Goal: Task Accomplishment & Management: Manage account settings

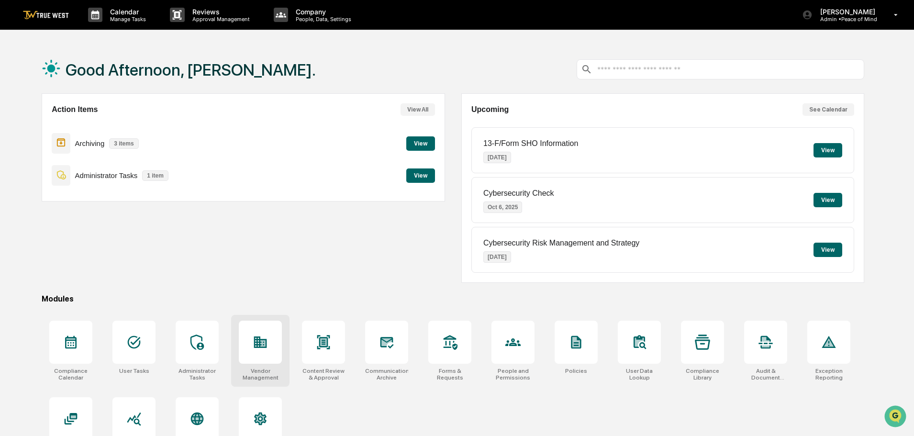
click at [263, 347] on icon at bounding box center [260, 342] width 13 height 11
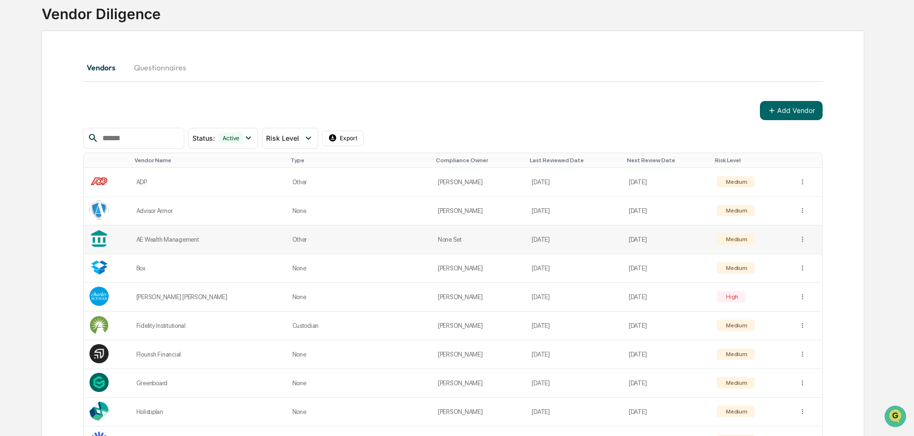
scroll to position [53, 0]
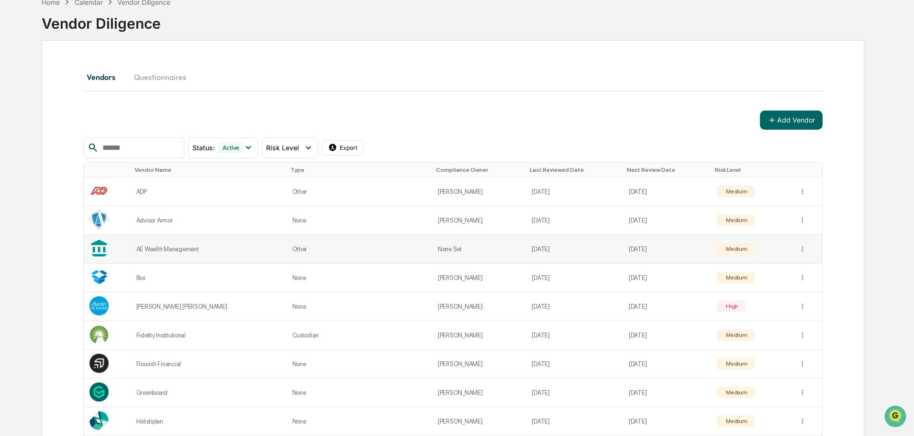
click at [526, 248] on td "[DATE]" at bounding box center [574, 249] width 97 height 29
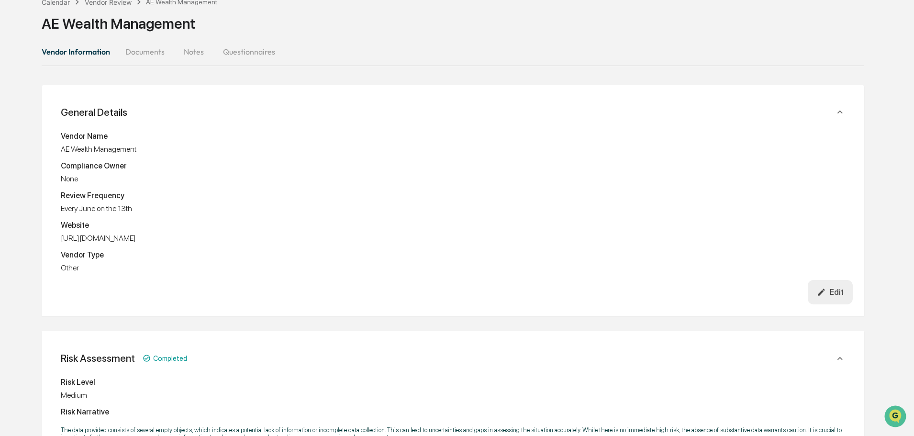
click at [825, 294] on icon "button" at bounding box center [821, 292] width 9 height 9
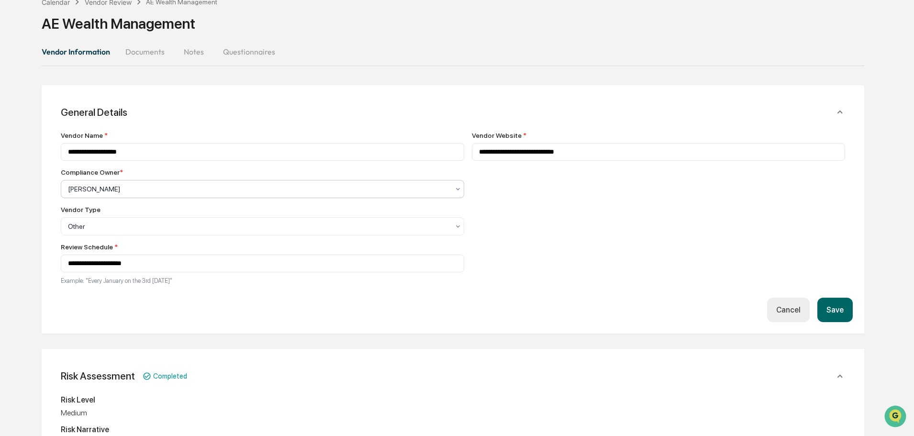
click at [244, 191] on div at bounding box center [258, 189] width 381 height 10
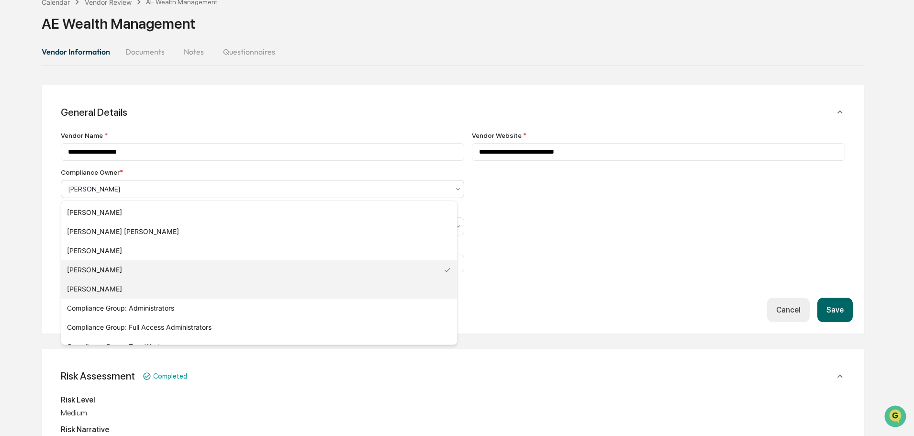
click at [99, 285] on div "Radon Stancil" at bounding box center [259, 289] width 396 height 19
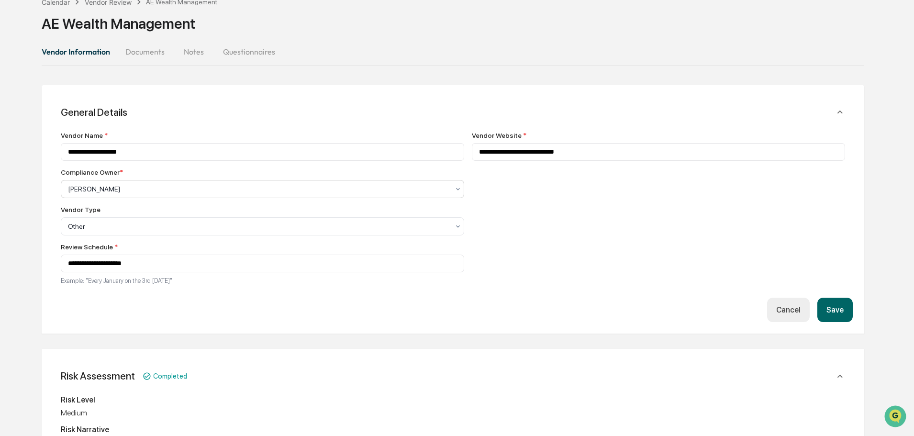
click at [837, 311] on button "Save" at bounding box center [835, 310] width 35 height 24
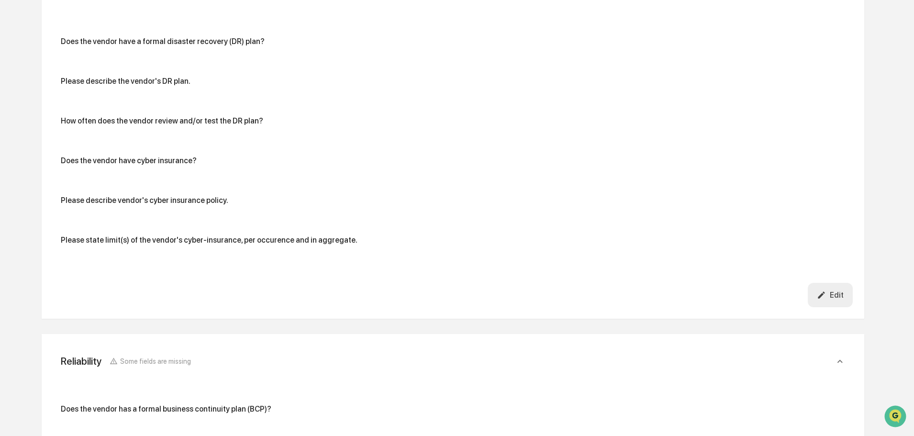
scroll to position [2354, 0]
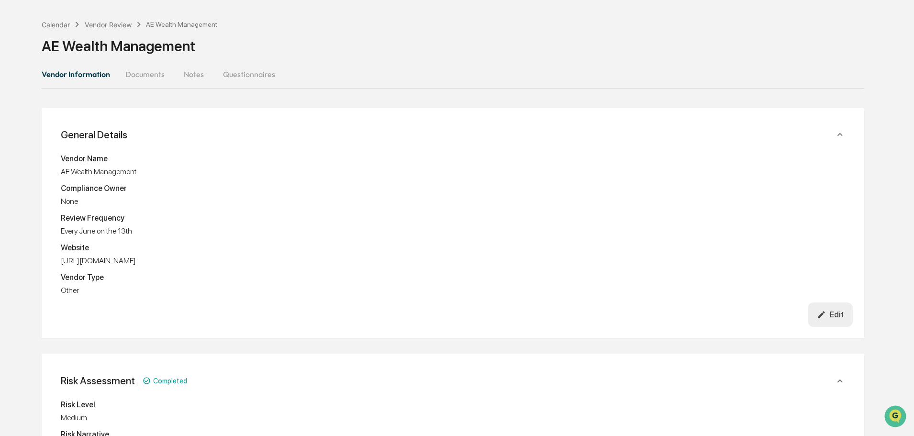
scroll to position [0, 0]
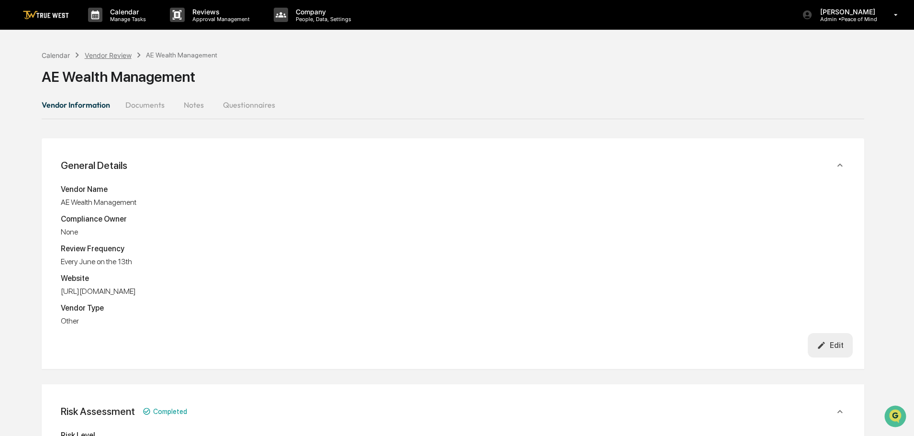
click at [113, 55] on div "Vendor Review" at bounding box center [108, 55] width 47 height 8
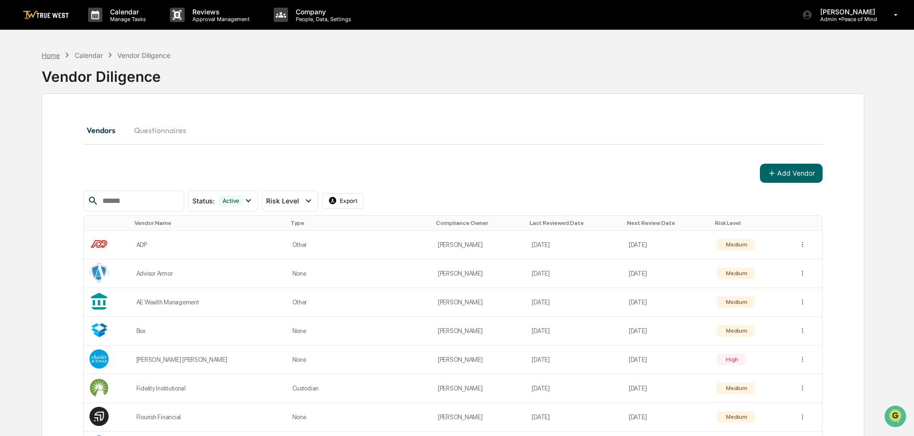
click at [52, 58] on div "Home" at bounding box center [51, 55] width 18 height 8
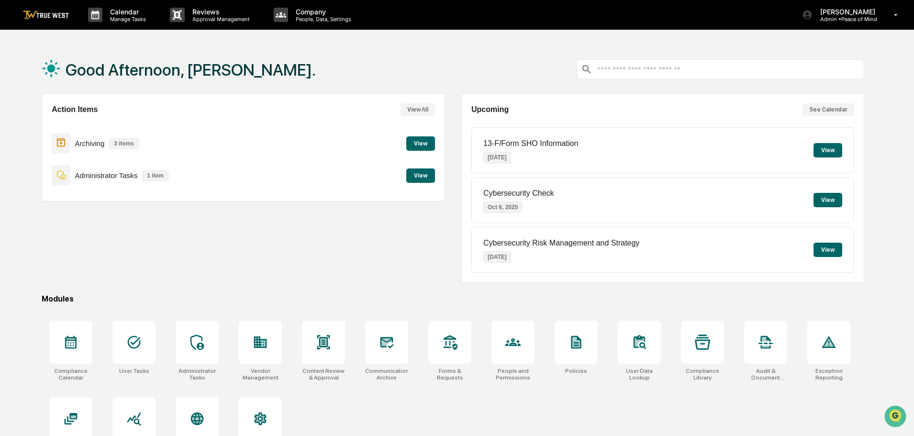
click at [422, 173] on button "View" at bounding box center [420, 175] width 29 height 14
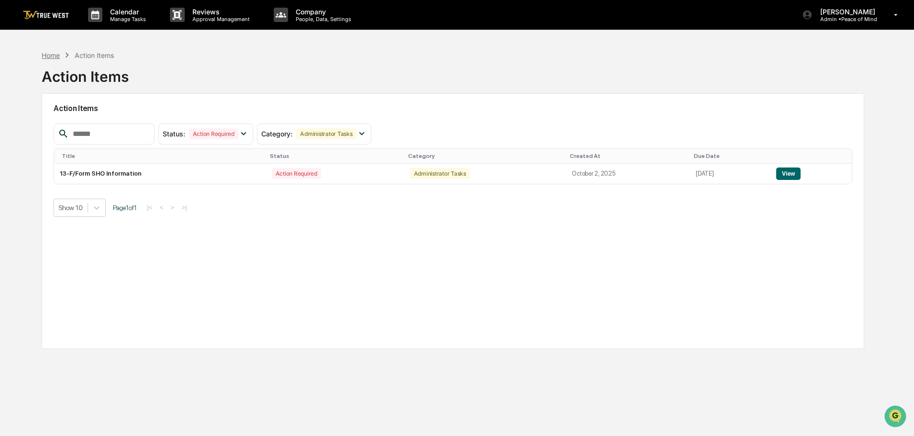
click at [45, 56] on div "Home" at bounding box center [51, 55] width 18 height 8
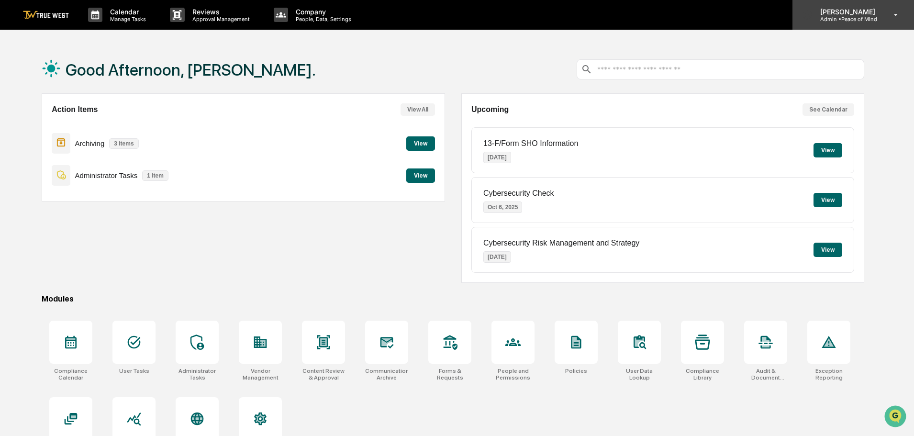
click at [858, 12] on p "[PERSON_NAME]" at bounding box center [846, 12] width 67 height 8
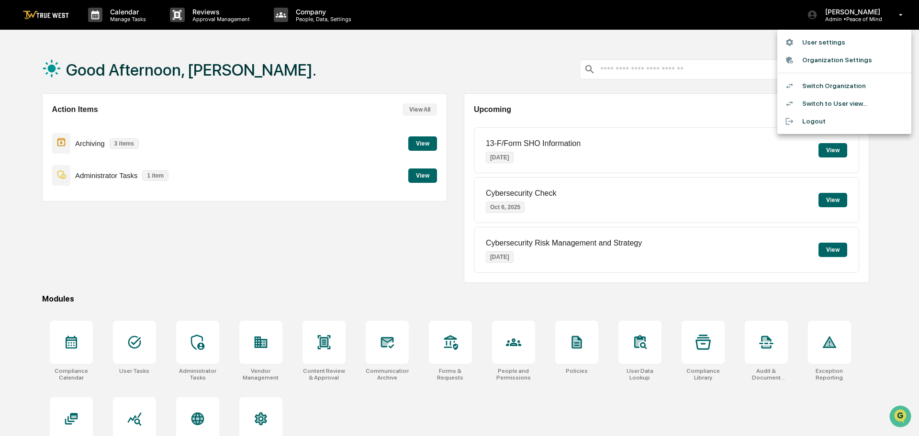
click at [824, 88] on li "Switch Organization" at bounding box center [844, 86] width 134 height 18
